Goal: Transaction & Acquisition: Purchase product/service

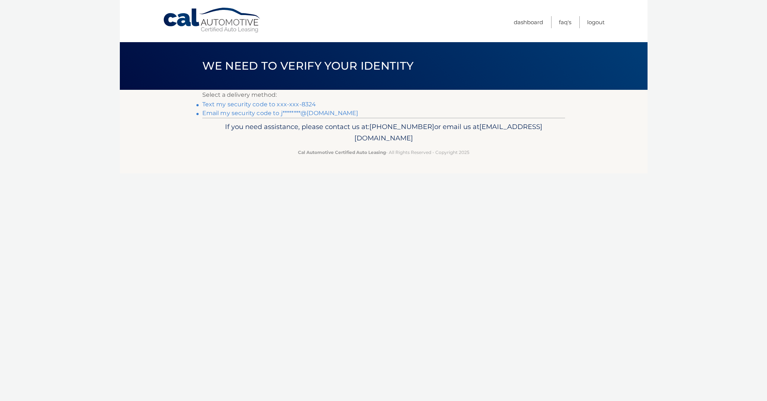
click at [242, 103] on link "Text my security code to xxx-xxx-8324" at bounding box center [259, 104] width 114 height 7
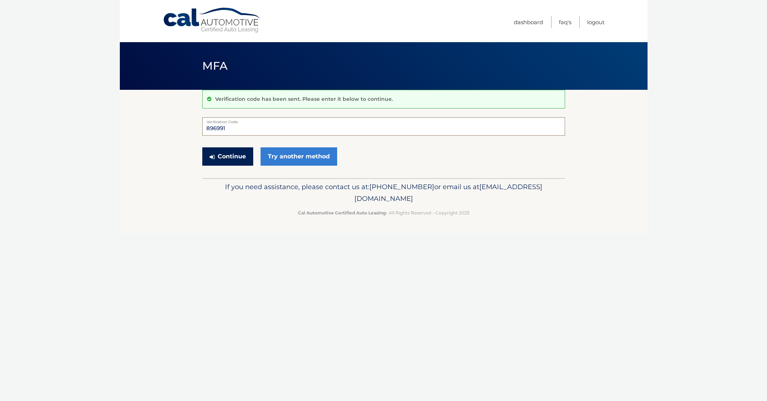
type input "896991"
click at [223, 153] on button "Continue" at bounding box center [227, 156] width 51 height 18
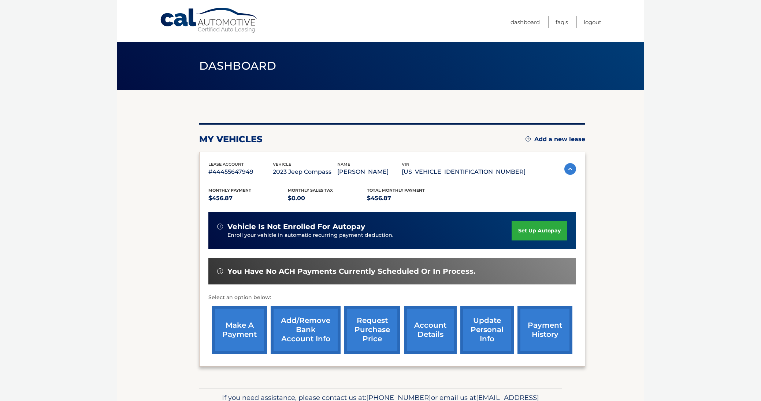
click at [232, 324] on link "make a payment" at bounding box center [239, 329] width 55 height 48
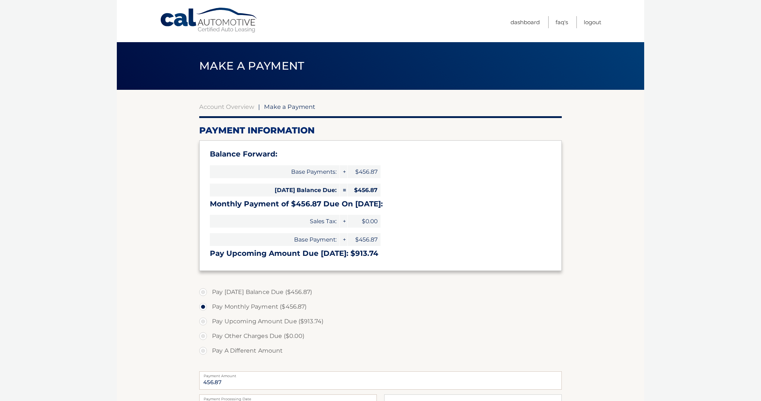
select select "Zjg5NjA5ODctZDdhNy00YzM0LWFmZTgtZjE2YmFkNmE1OWIz"
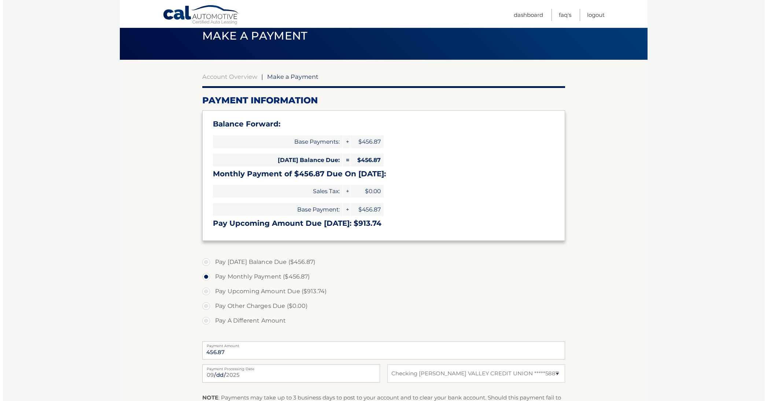
scroll to position [106, 0]
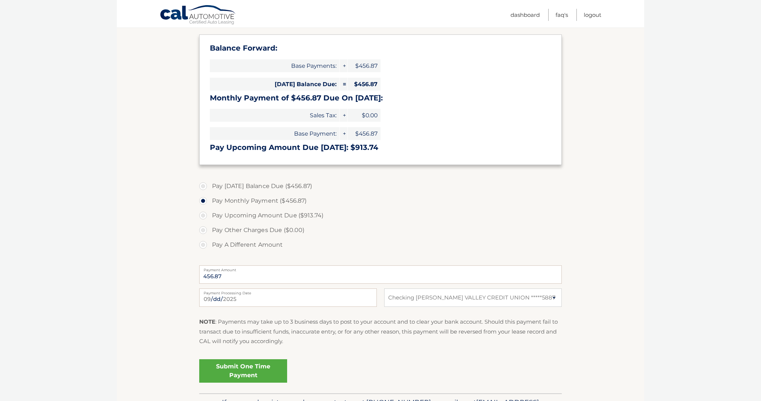
click at [242, 366] on link "Submit One Time Payment" at bounding box center [243, 370] width 88 height 23
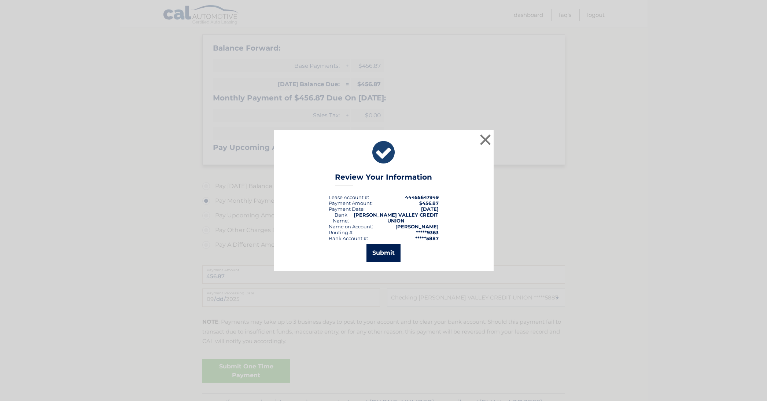
click at [388, 252] on button "Submit" at bounding box center [383, 253] width 34 height 18
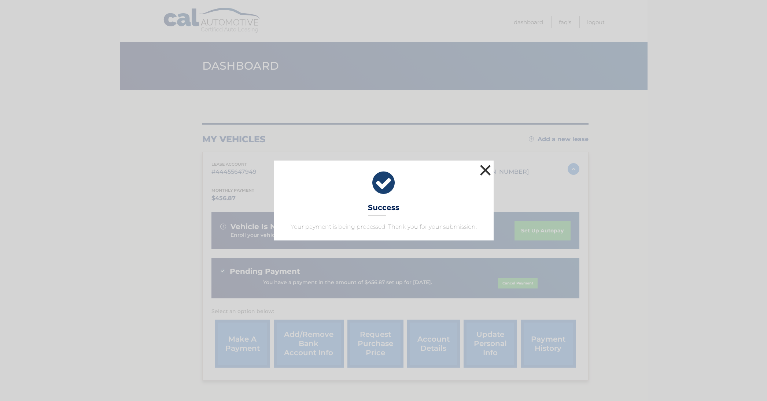
click at [486, 167] on button "×" at bounding box center [485, 170] width 15 height 15
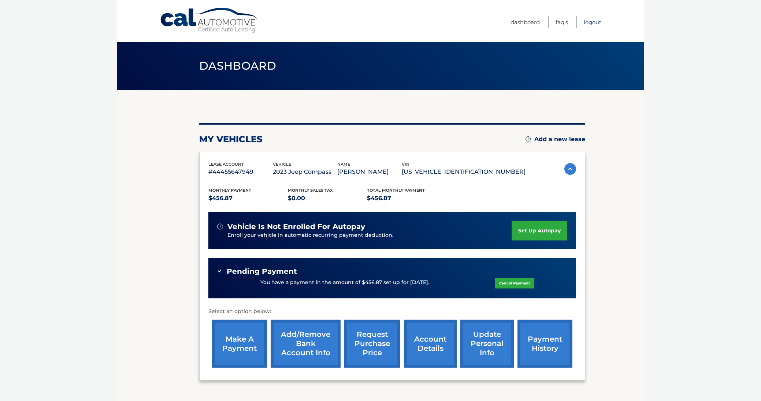
click at [590, 19] on link "Logout" at bounding box center [593, 22] width 18 height 12
